Goal: Check status: Check status

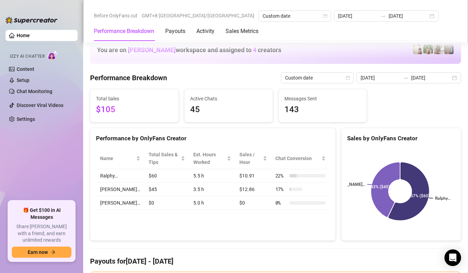
scroll to position [901, 0]
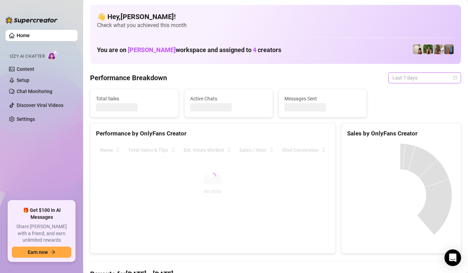
click at [450, 81] on span "Last 7 days" at bounding box center [425, 77] width 64 height 10
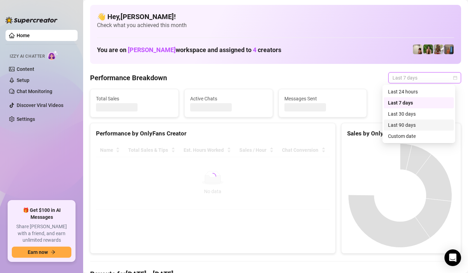
click at [423, 130] on div "Last 90 days" at bounding box center [419, 124] width 70 height 11
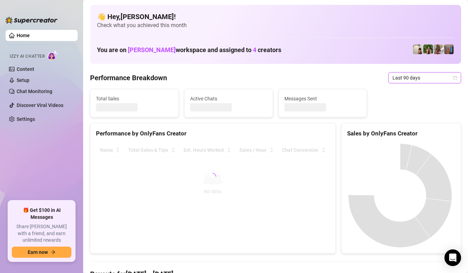
click at [454, 76] on icon "calendar" at bounding box center [456, 78] width 4 height 4
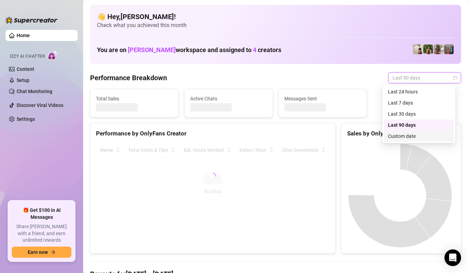
click at [413, 135] on div "Custom date" at bounding box center [419, 136] width 62 height 8
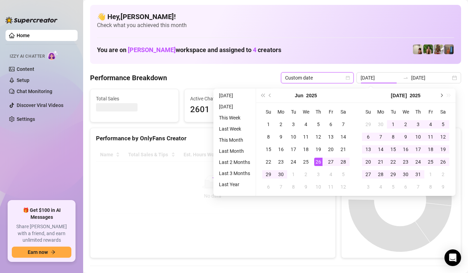
click at [443, 98] on button "Next month (PageDown)" at bounding box center [442, 95] width 8 height 14
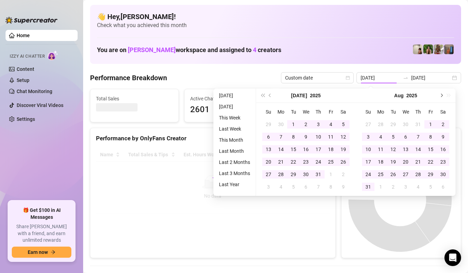
click at [443, 98] on button "Next month (PageDown)" at bounding box center [442, 95] width 8 height 14
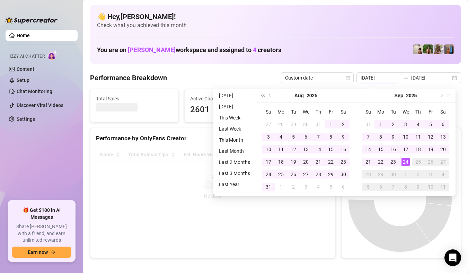
click at [443, 98] on div "Sep 2025" at bounding box center [406, 95] width 100 height 14
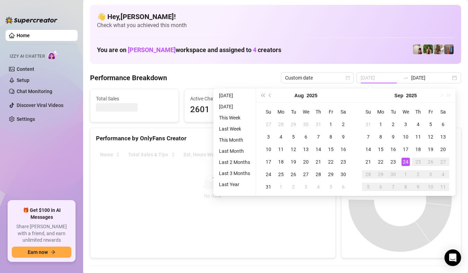
type input "[DATE]"
click at [407, 161] on div "24" at bounding box center [406, 161] width 8 height 8
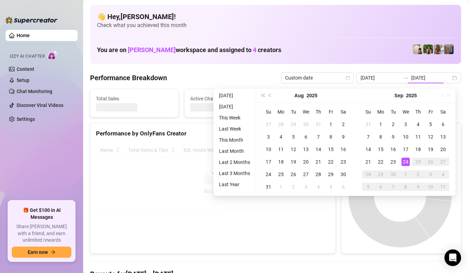
type input "[DATE]"
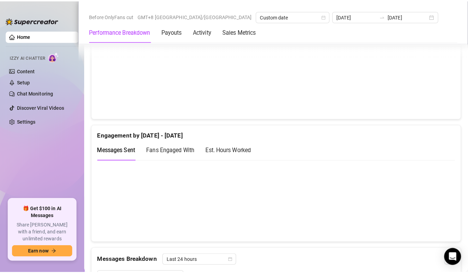
scroll to position [416, 0]
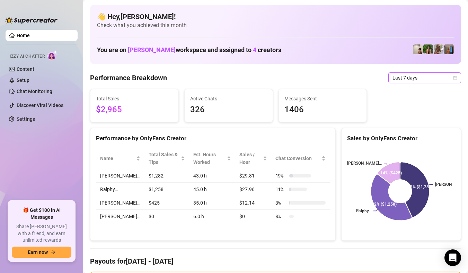
click at [454, 77] on icon "calendar" at bounding box center [456, 78] width 4 height 4
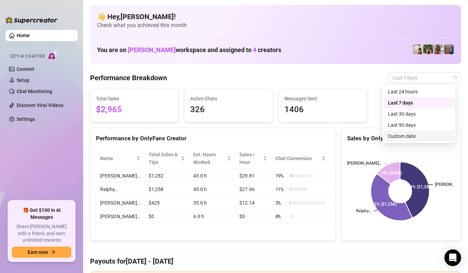
click at [406, 136] on div "Custom date" at bounding box center [419, 136] width 62 height 8
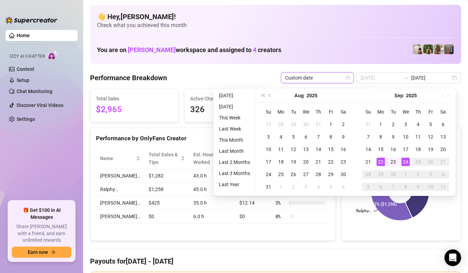
type input "[DATE]"
click at [405, 162] on div "24" at bounding box center [406, 161] width 8 height 8
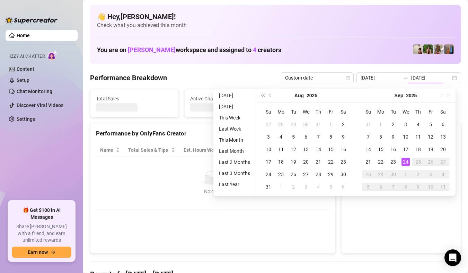
type input "[DATE]"
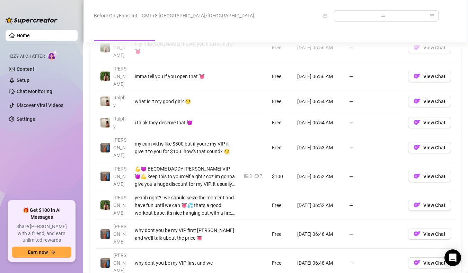
scroll to position [901, 0]
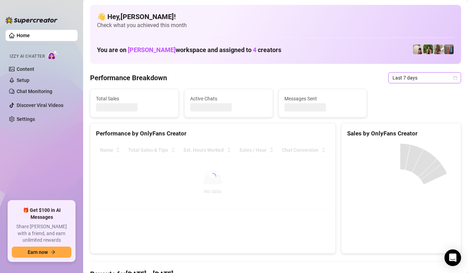
click at [454, 77] on icon "calendar" at bounding box center [456, 78] width 4 height 4
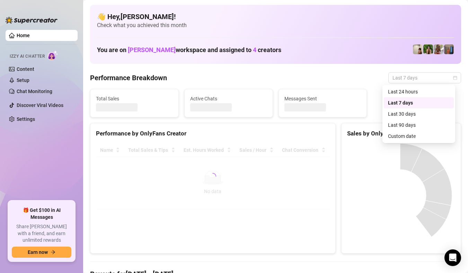
click at [415, 136] on div "Custom date" at bounding box center [419, 136] width 62 height 8
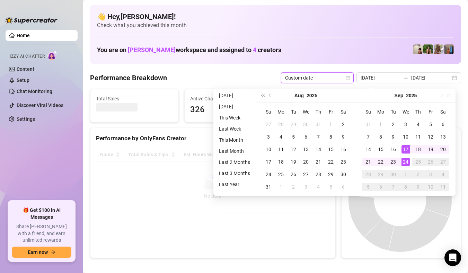
click at [406, 161] on div "24" at bounding box center [406, 161] width 8 height 8
type input "[DATE]"
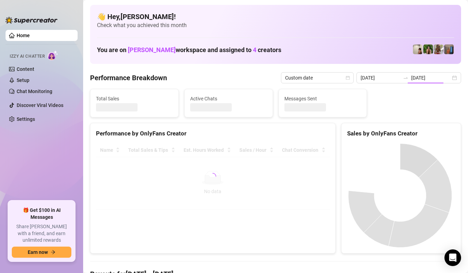
type input "[DATE]"
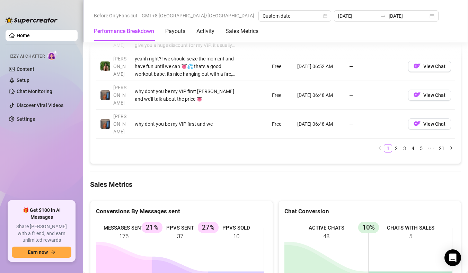
scroll to position [907, 0]
